Goal: Check status: Check status

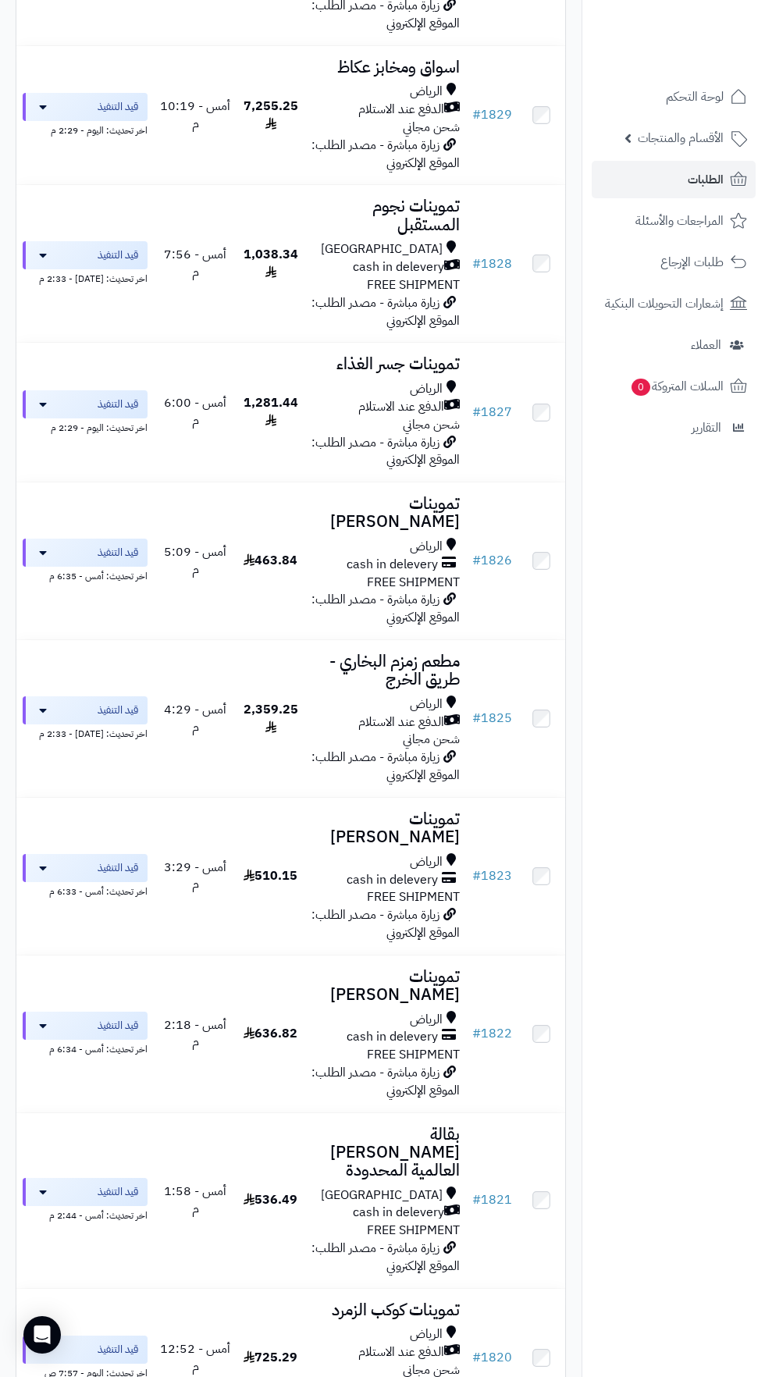
scroll to position [1388, 0]
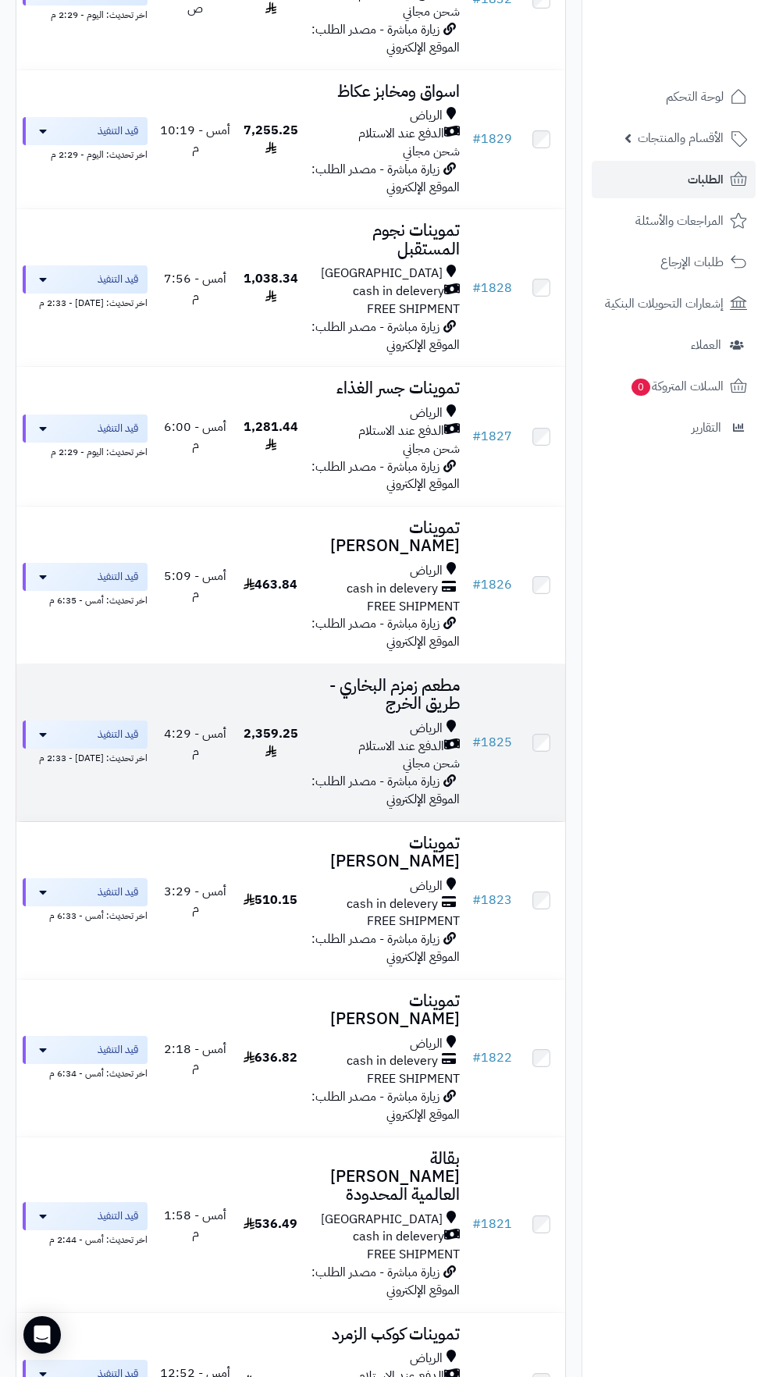
click at [282, 725] on span "2,359.25" at bounding box center [271, 743] width 55 height 37
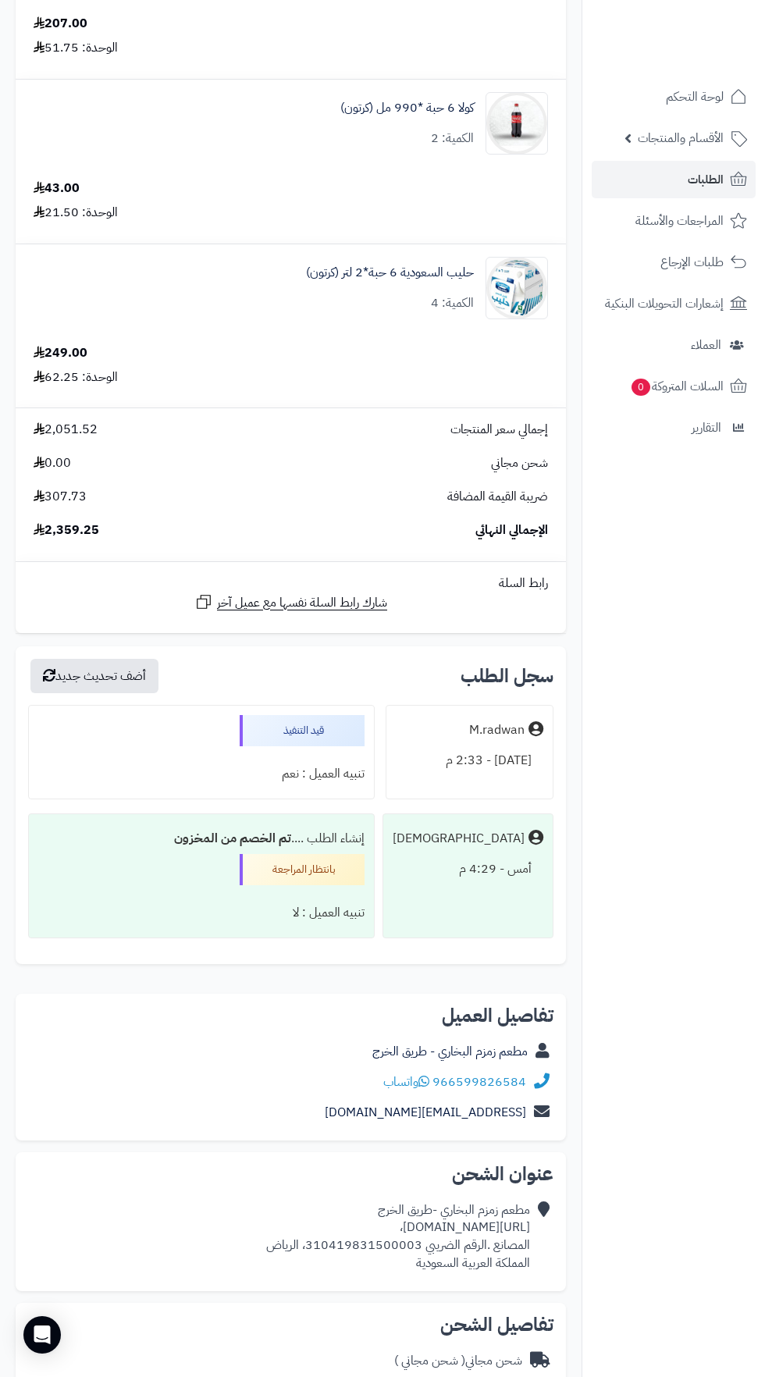
scroll to position [1937, 0]
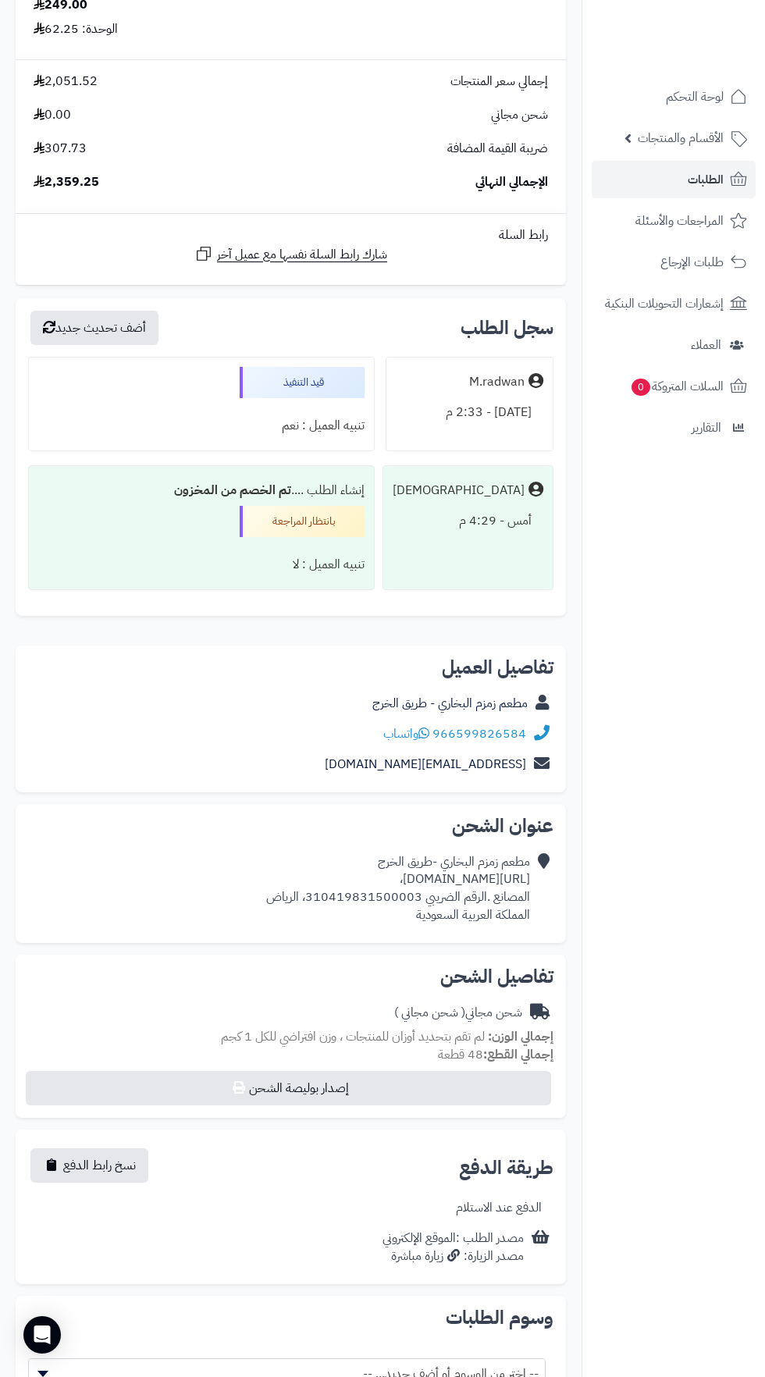
copy div "https://maps.app.goo.gl/ByE3LEcJauuYkiop9،"
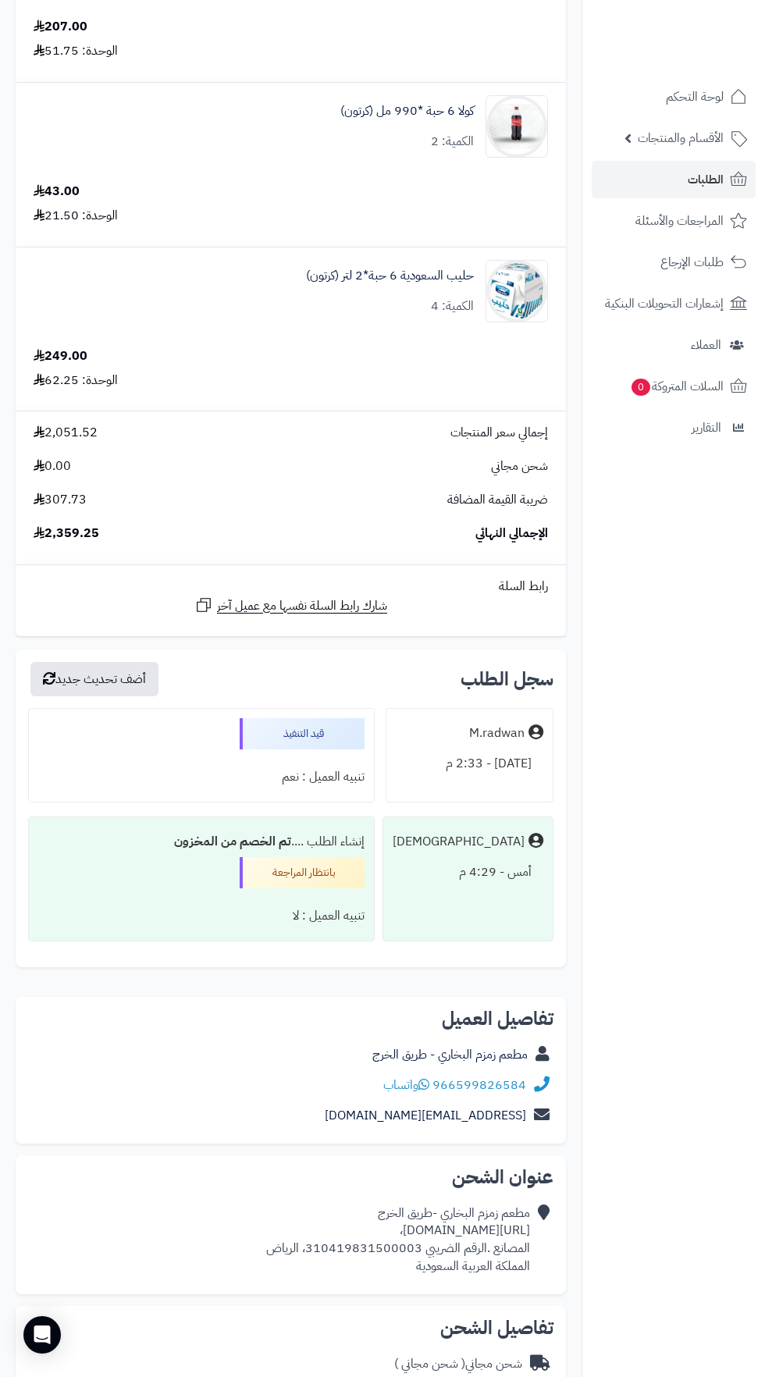
scroll to position [0, 0]
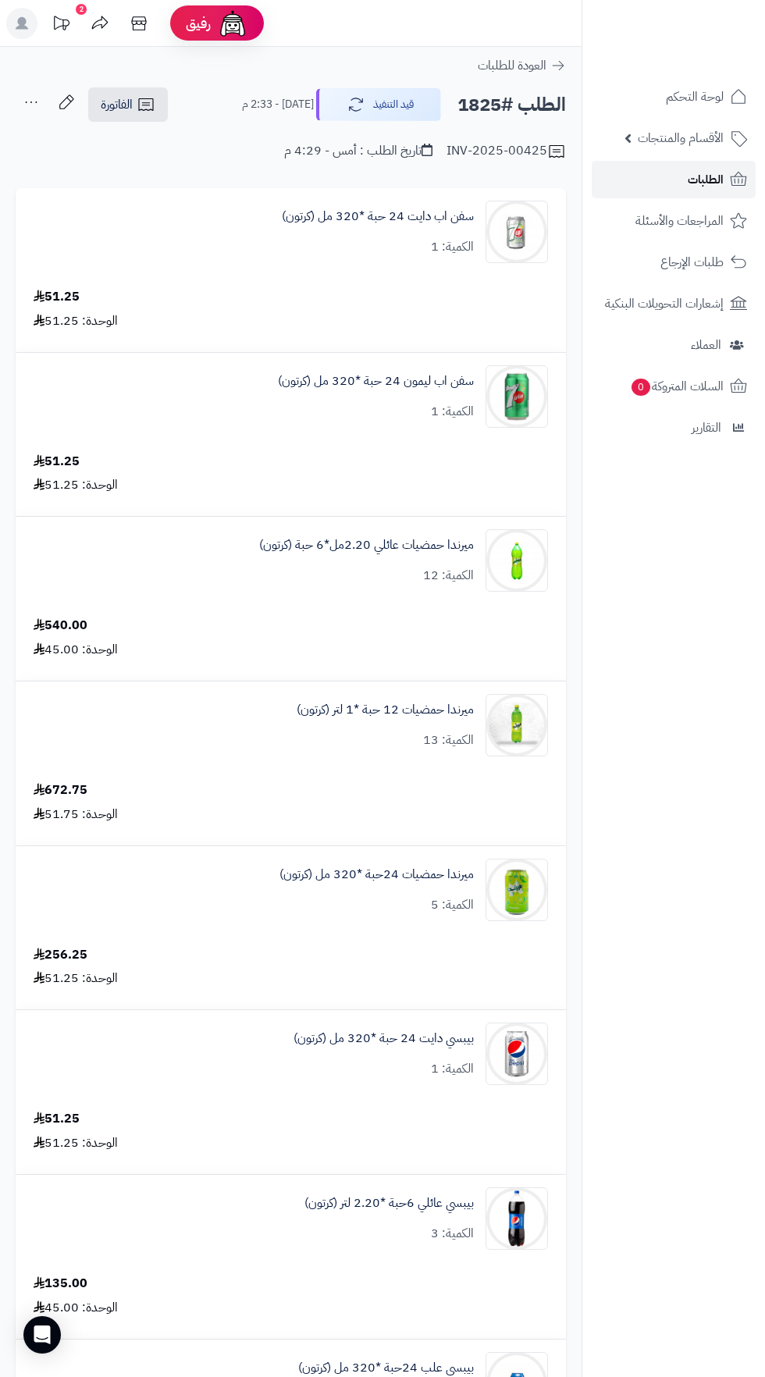
click at [722, 179] on span "الطلبات" at bounding box center [706, 180] width 36 height 22
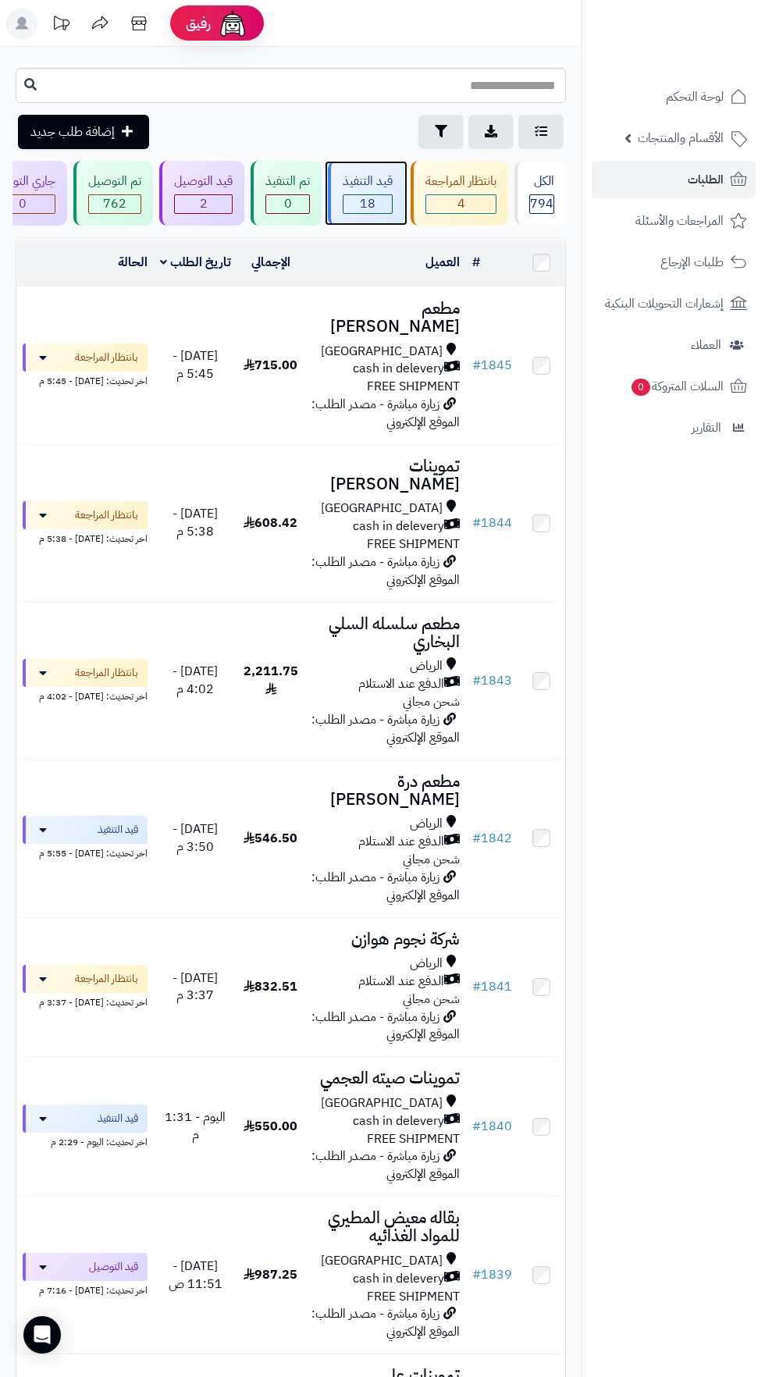
click at [386, 204] on span "18" at bounding box center [368, 204] width 48 height 18
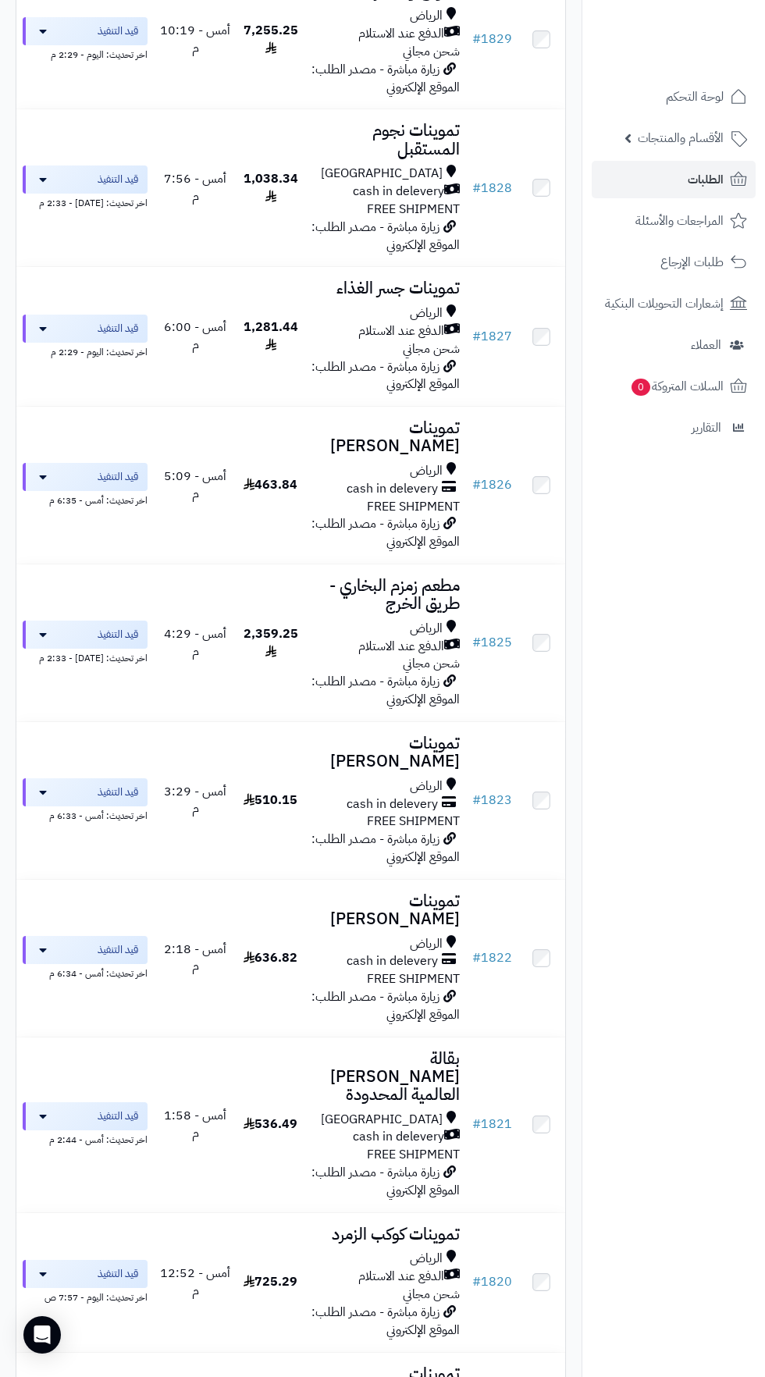
scroll to position [1502, 0]
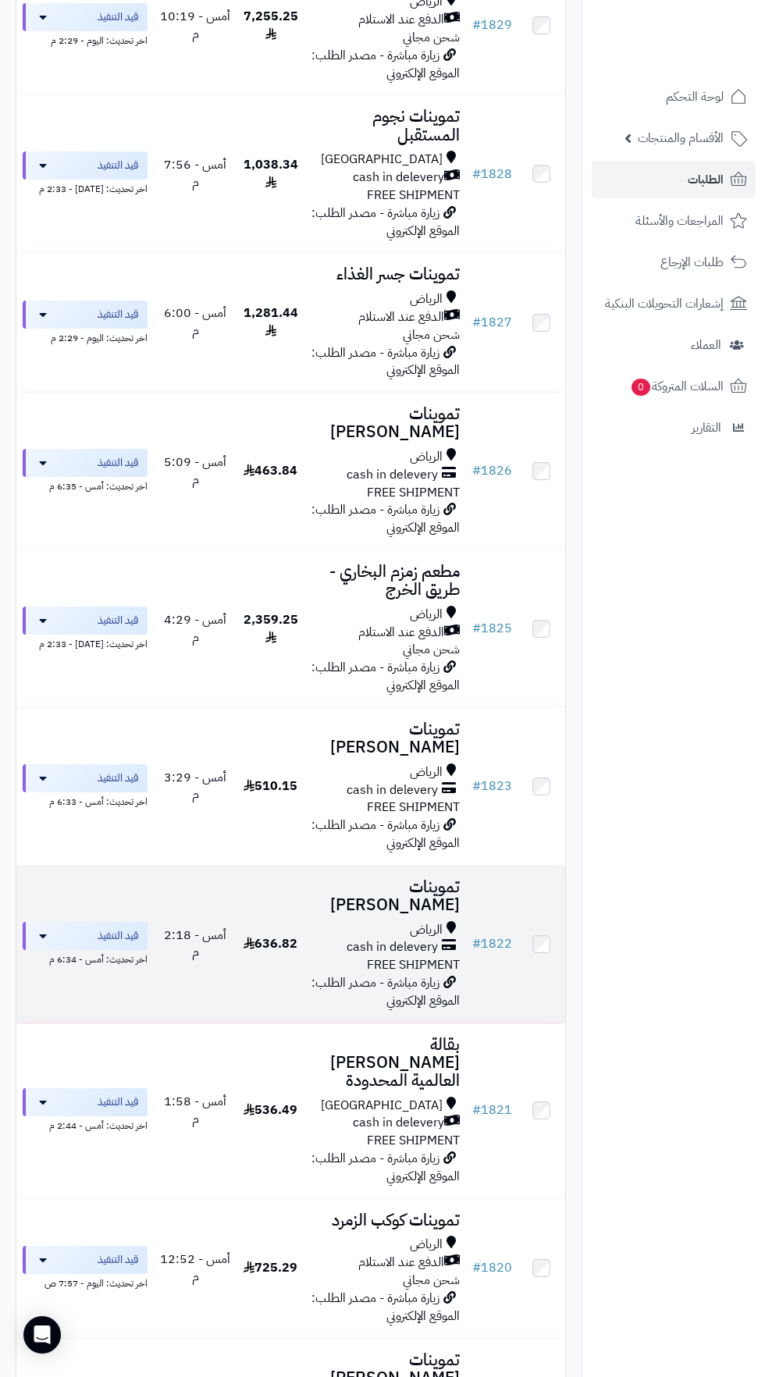
click at [368, 921] on div "الرياض" at bounding box center [385, 930] width 149 height 18
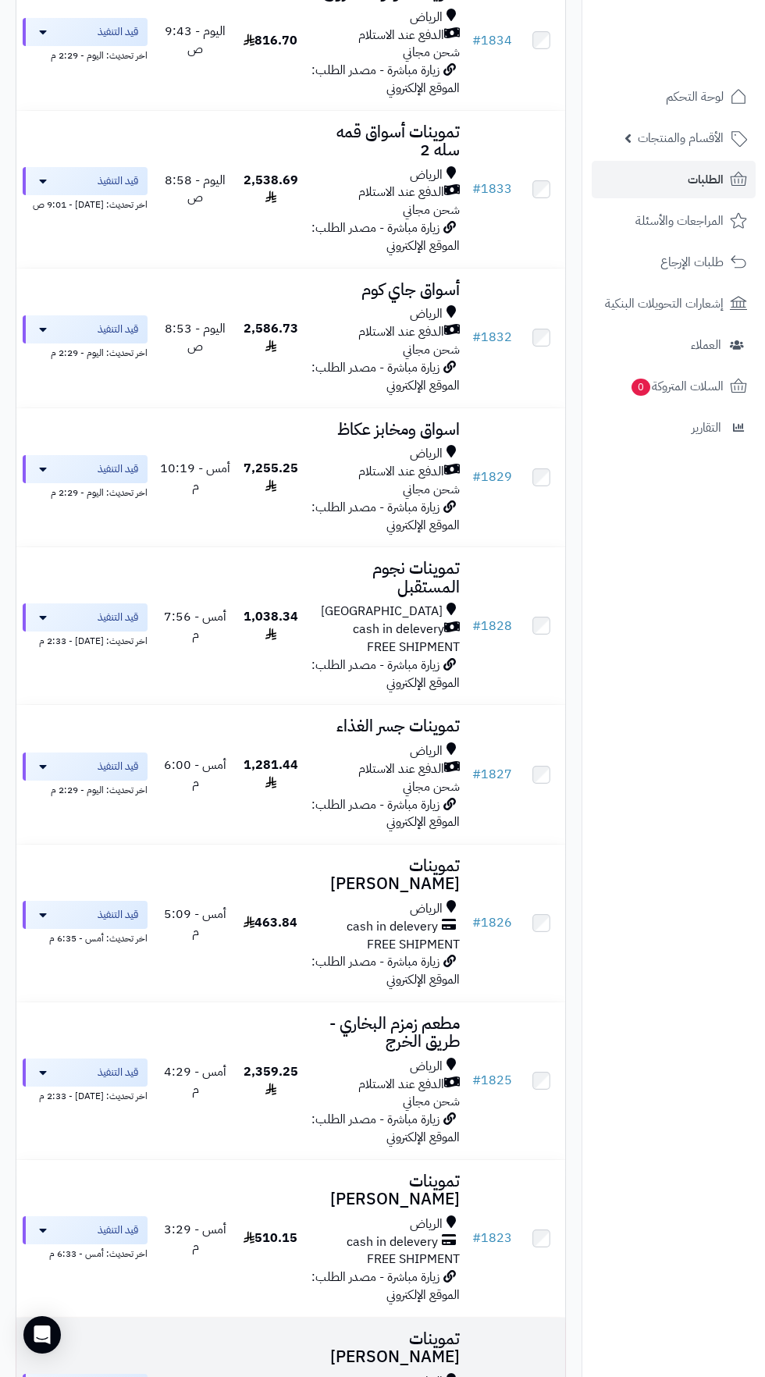
scroll to position [0, 0]
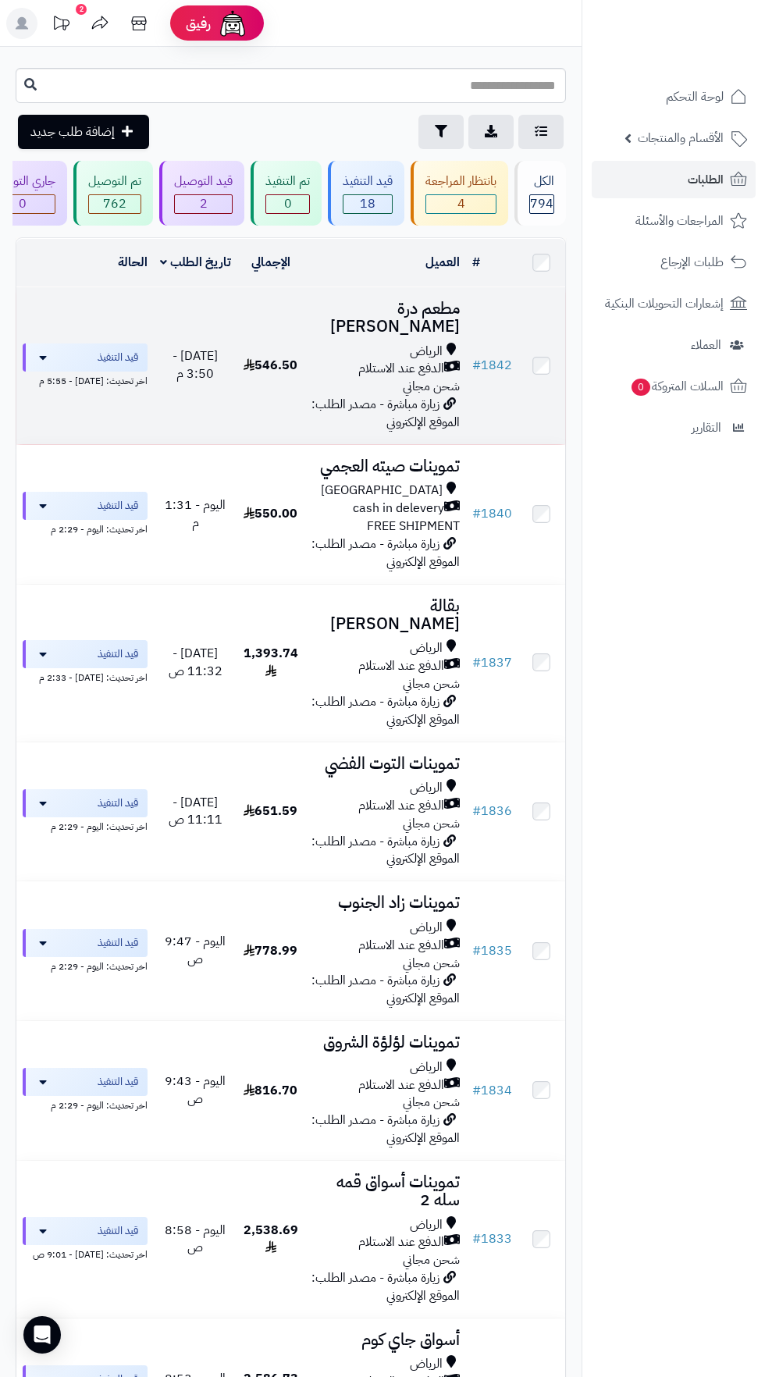
click at [411, 360] on span "الدفع عند الاستلام" at bounding box center [401, 369] width 86 height 18
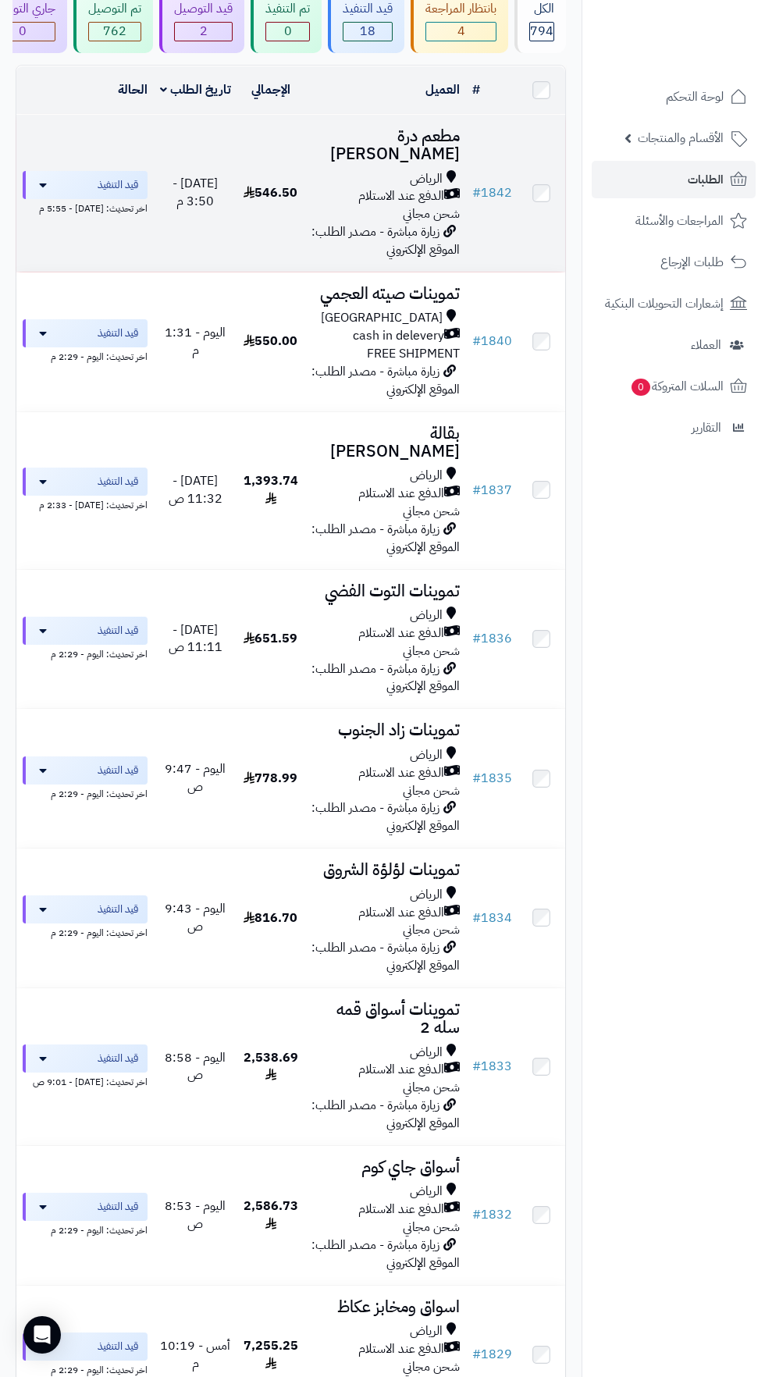
scroll to position [182, 0]
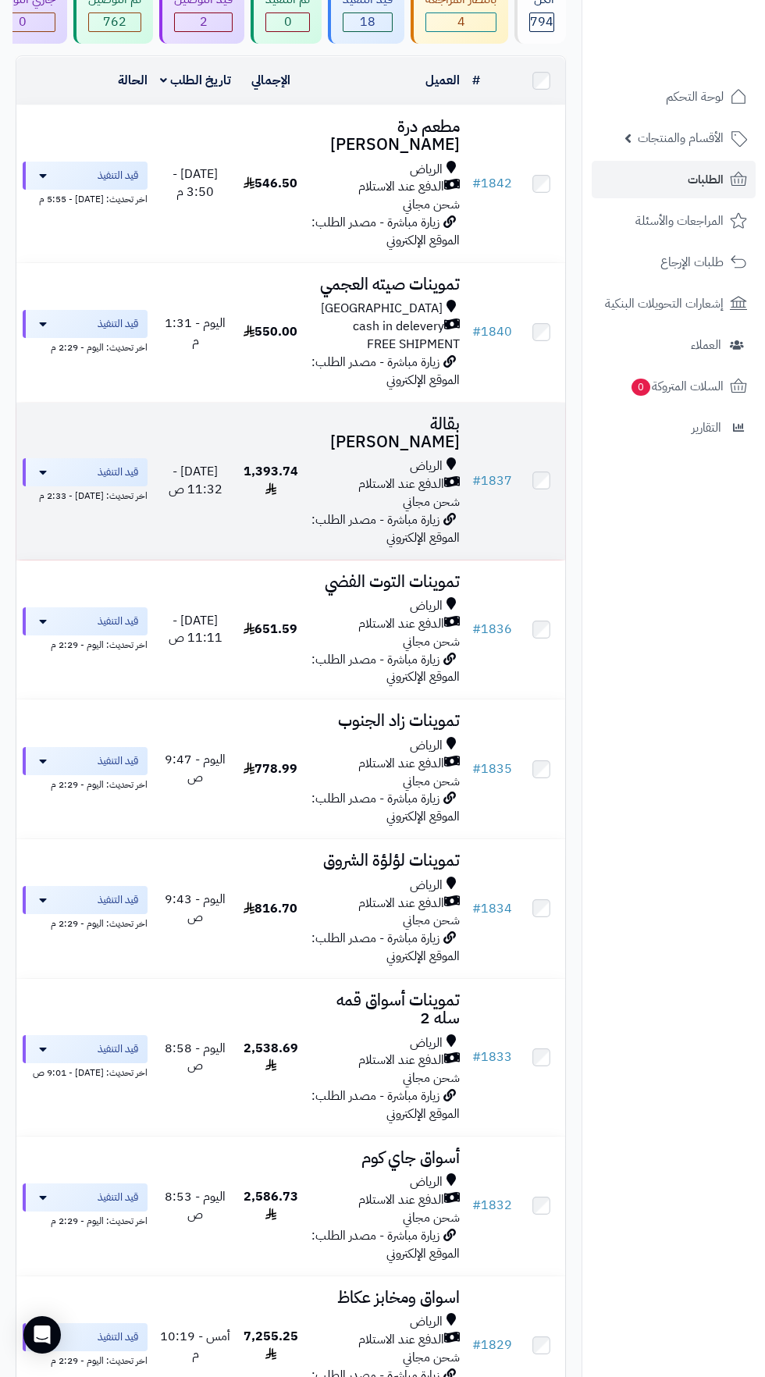
click at [396, 479] on span "الدفع عند الاستلام" at bounding box center [401, 484] width 86 height 18
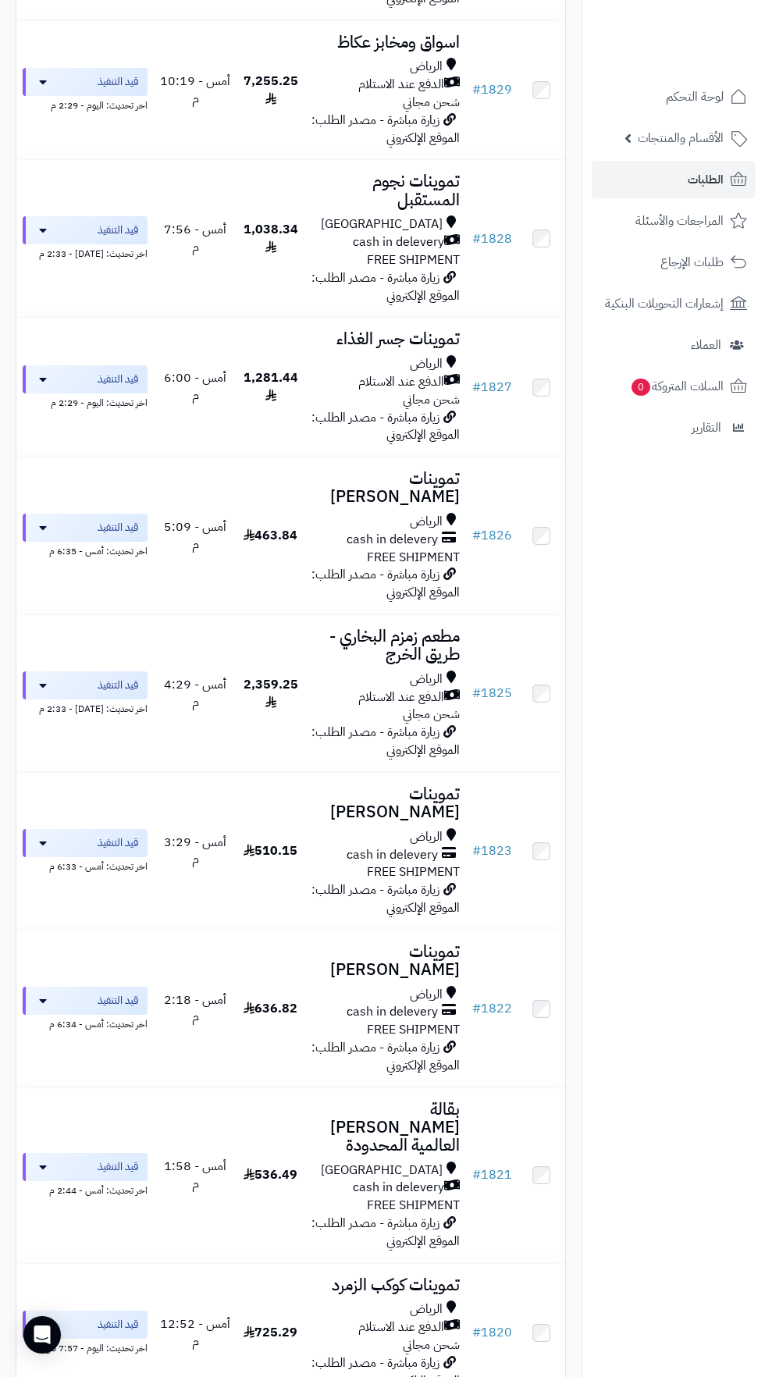
scroll to position [1502, 0]
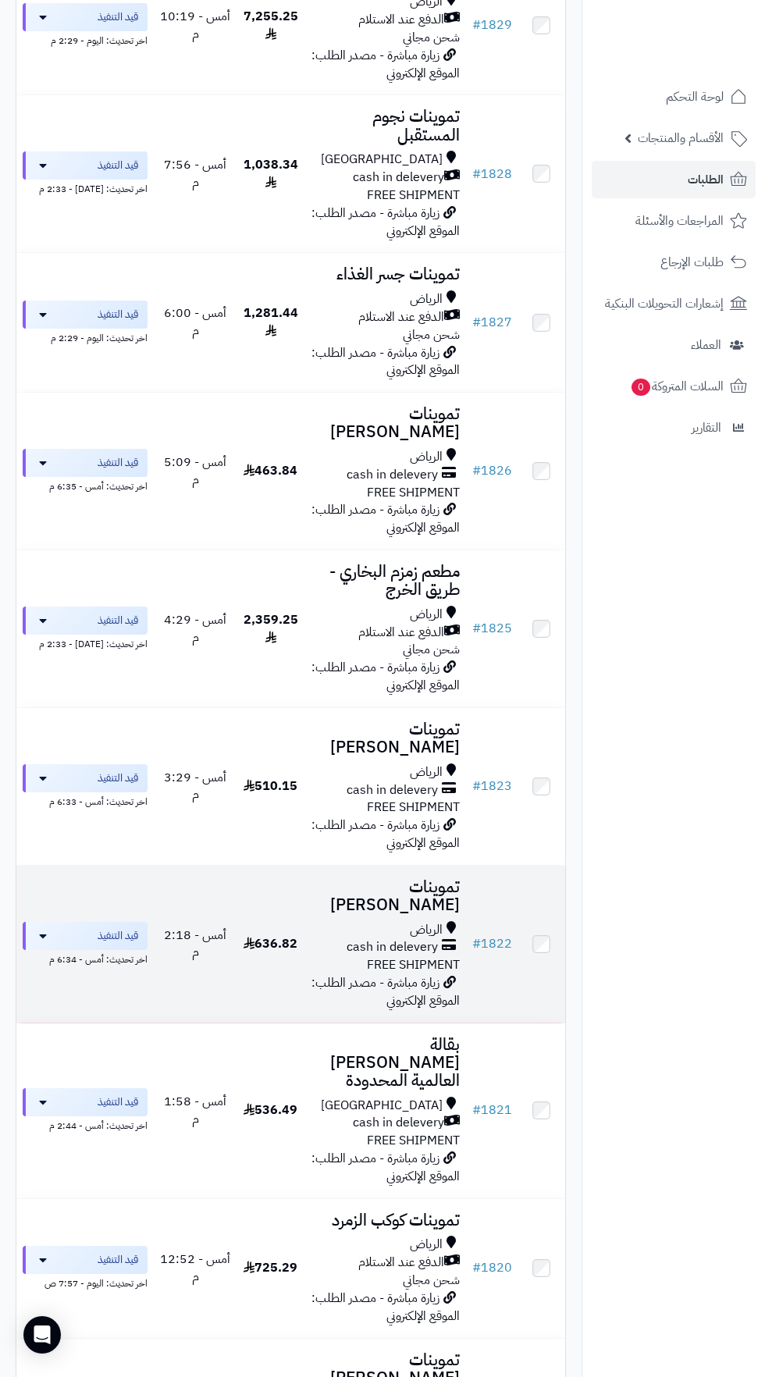
click at [311, 938] on div "cash in delevery" at bounding box center [385, 947] width 149 height 18
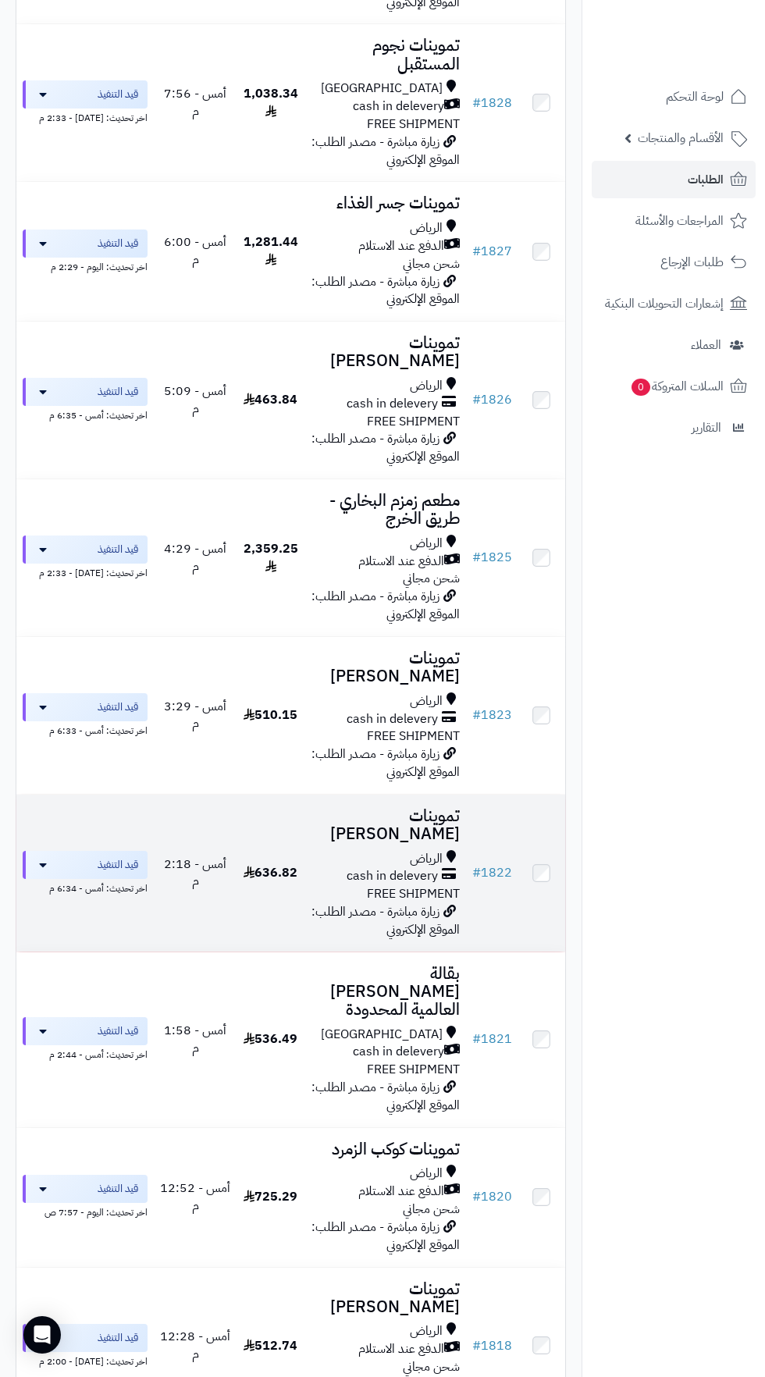
scroll to position [1590, 0]
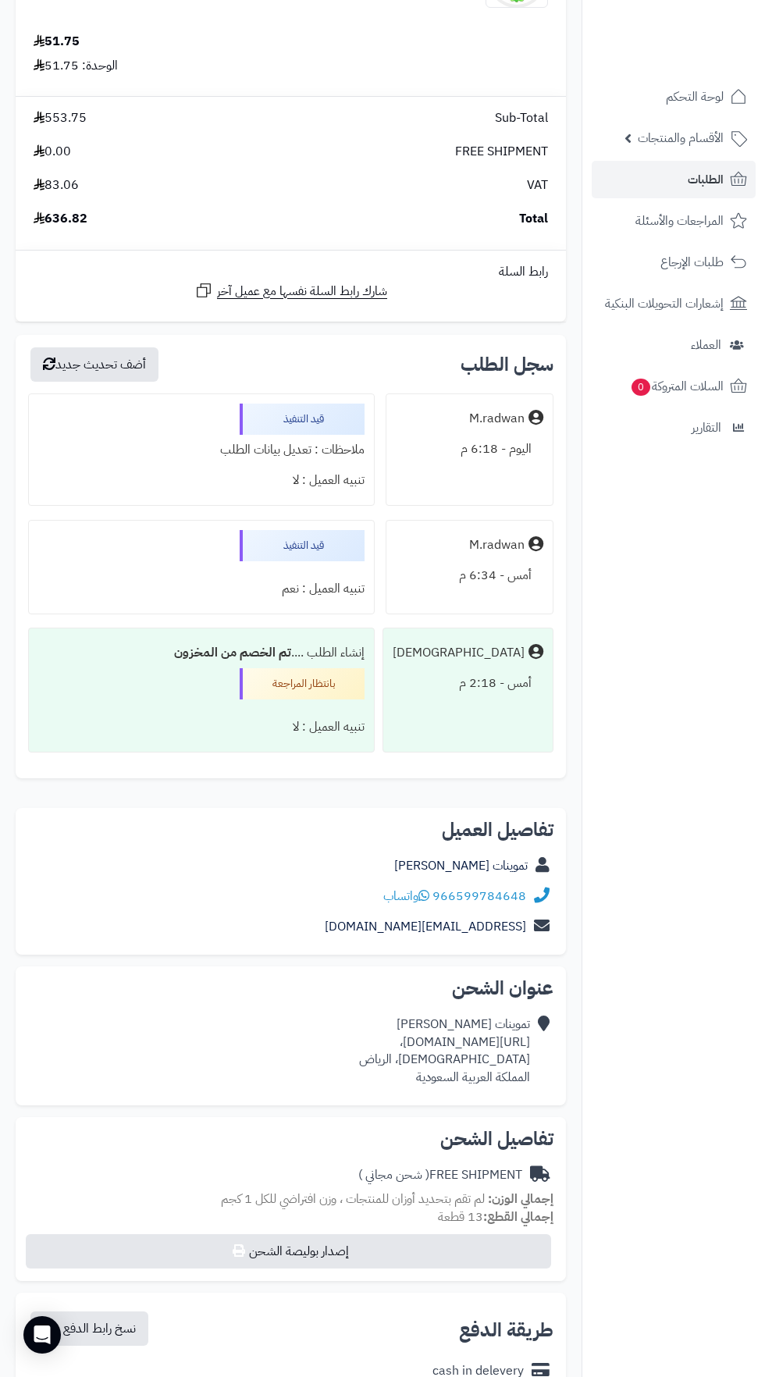
scroll to position [2144, 0]
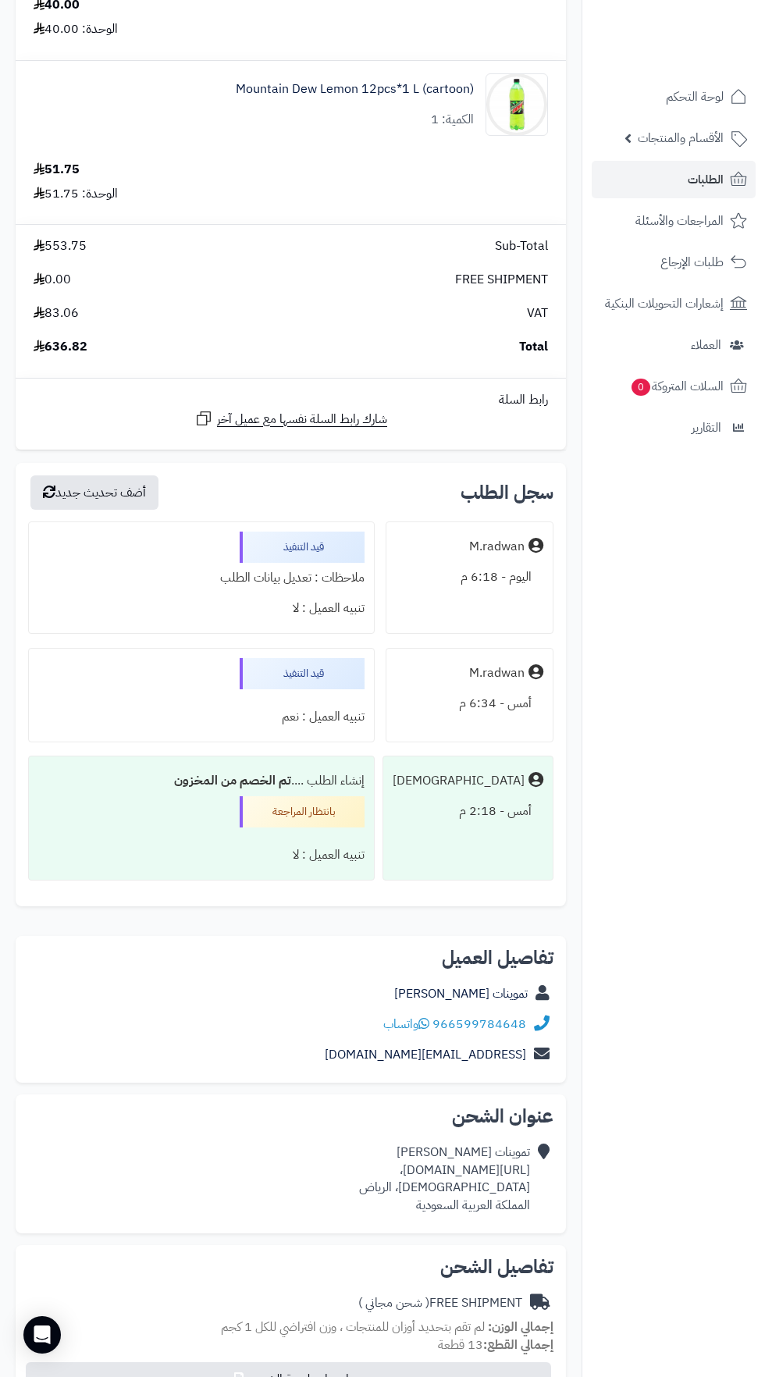
scroll to position [1778, 0]
